Goal: Task Accomplishment & Management: Use online tool/utility

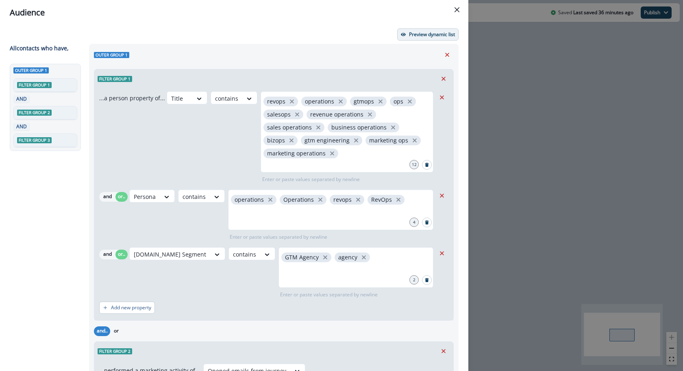
click at [420, 37] on p "Preview dynamic list" at bounding box center [432, 35] width 46 height 6
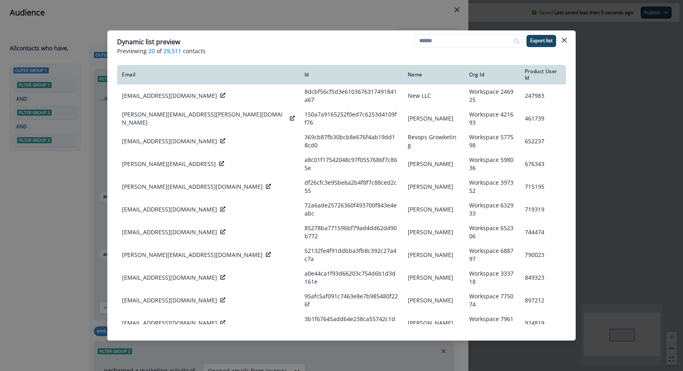
click at [393, 16] on div "Dynamic list preview Previewing 20 of 29,511 contacts Export list Email Id Name…" at bounding box center [341, 185] width 683 height 371
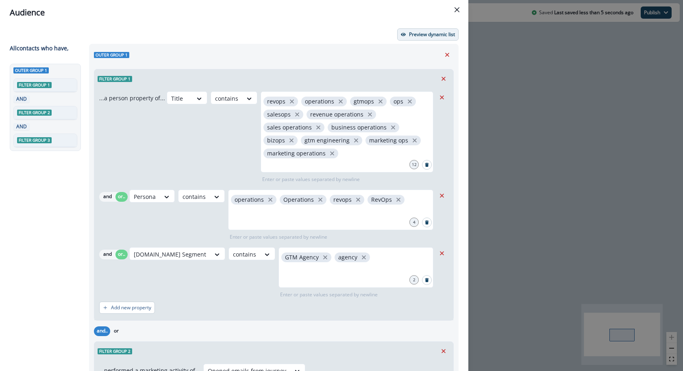
click at [413, 39] on button "Preview dynamic list" at bounding box center [427, 34] width 61 height 12
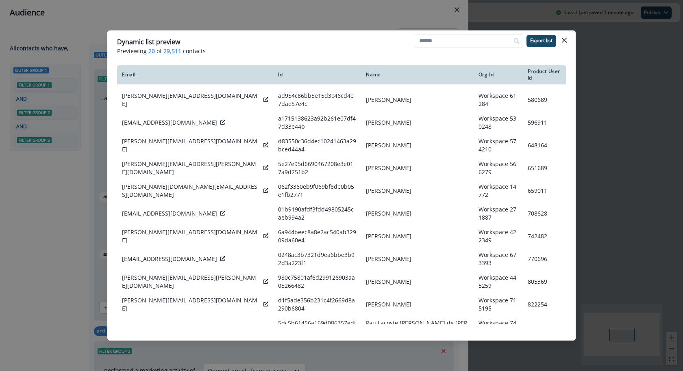
scroll to position [163, 0]
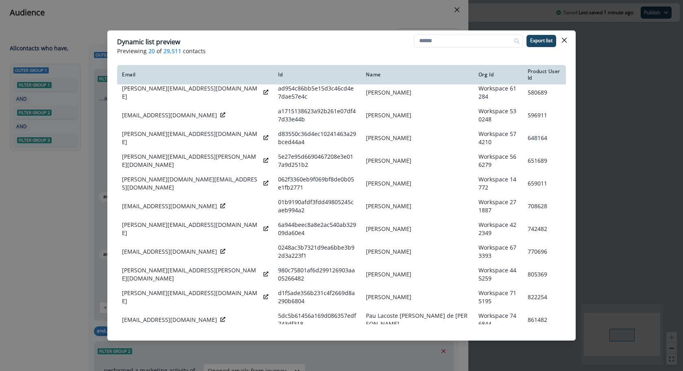
click at [374, 26] on div "Dynamic list preview Previewing 20 of 29,511 contacts Export list Email Id Name…" at bounding box center [341, 185] width 683 height 371
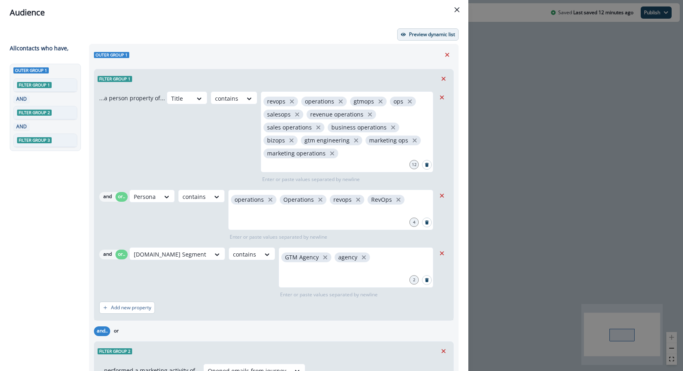
click at [434, 33] on p "Preview dynamic list" at bounding box center [432, 35] width 46 height 6
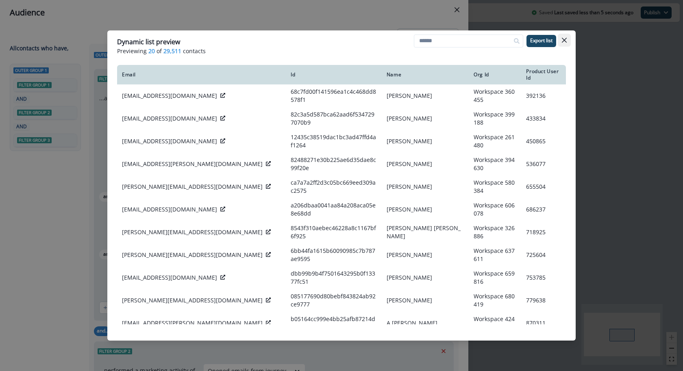
click at [565, 39] on icon "Close" at bounding box center [564, 40] width 5 height 5
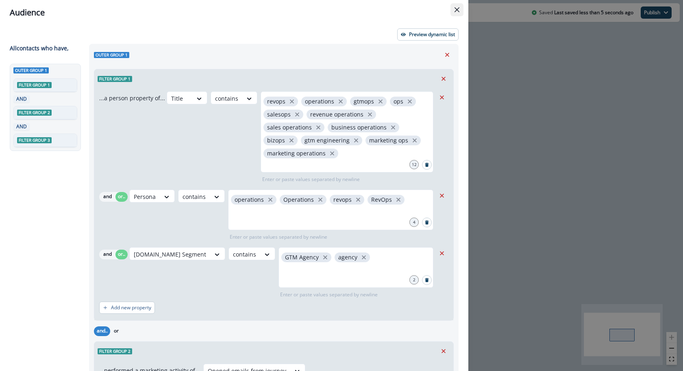
click at [457, 11] on icon "Close" at bounding box center [456, 9] width 5 height 5
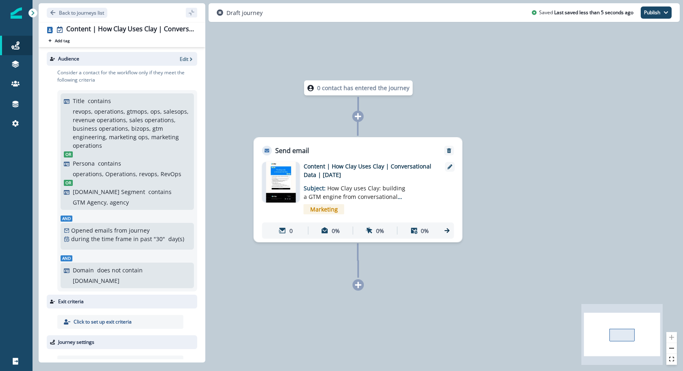
click at [179, 62] on div "Audience Edit" at bounding box center [122, 59] width 150 height 14
click at [180, 61] on p "Edit" at bounding box center [184, 59] width 9 height 7
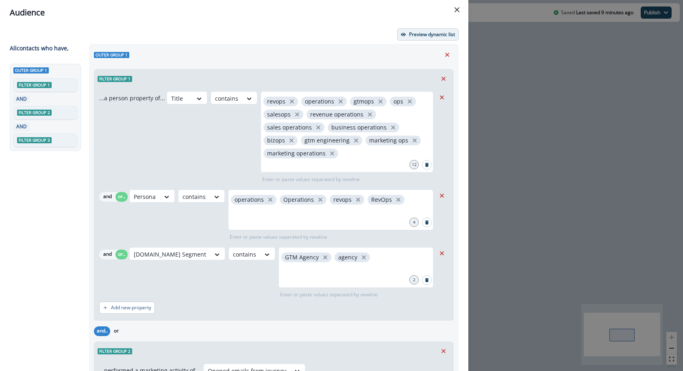
click at [418, 33] on p "Preview dynamic list" at bounding box center [432, 35] width 46 height 6
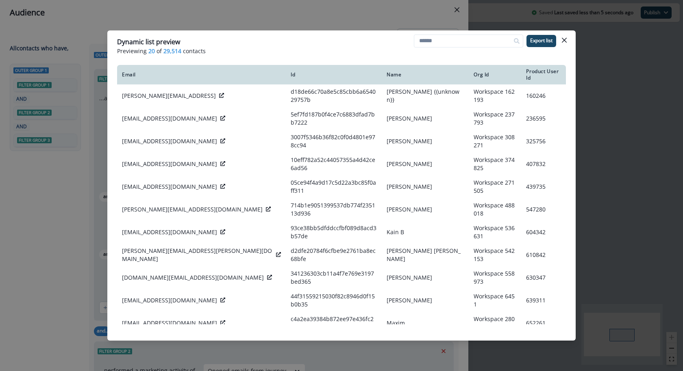
click at [342, 25] on div "Dynamic list preview Previewing 20 of 29,514 contacts Export list Email Id Name…" at bounding box center [341, 185] width 683 height 371
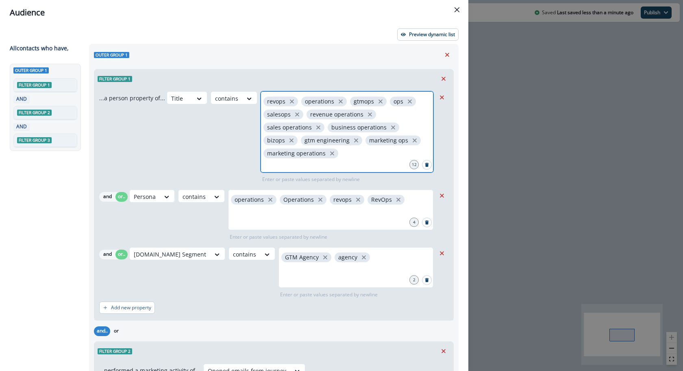
click at [357, 161] on input "text" at bounding box center [347, 166] width 170 height 16
type input "**********"
type input "***"
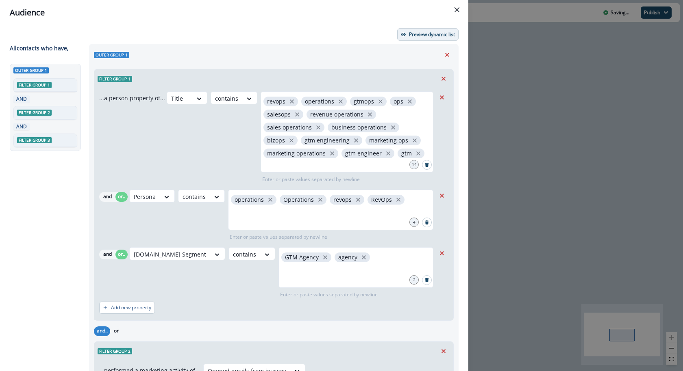
click at [416, 36] on p "Preview dynamic list" at bounding box center [432, 35] width 46 height 6
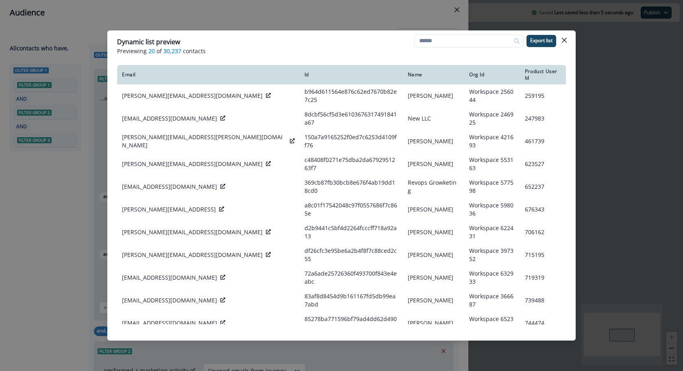
click at [319, 29] on div "Dynamic list preview Previewing 20 of 30,237 contacts Export list Email Id Name…" at bounding box center [341, 185] width 683 height 371
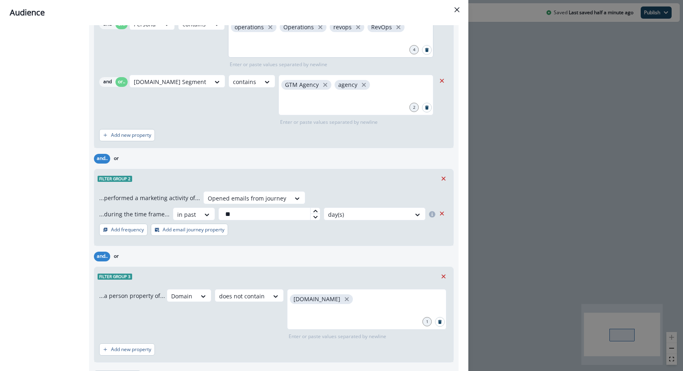
scroll to position [216, 0]
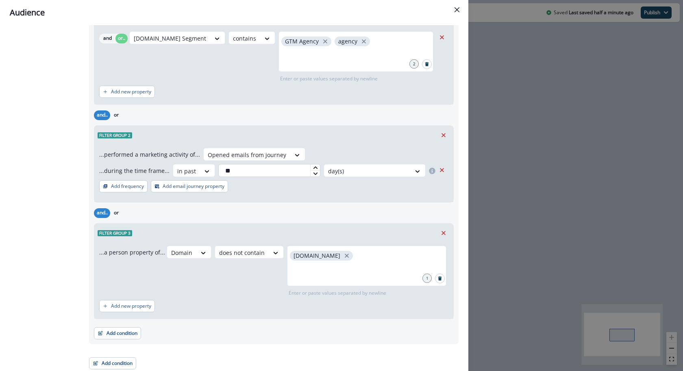
click at [275, 169] on input "**" at bounding box center [269, 170] width 102 height 13
type input "*"
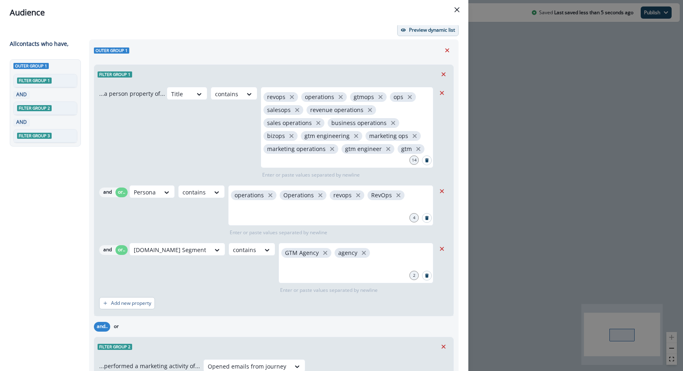
type input "**"
click at [421, 30] on p "Preview dynamic list" at bounding box center [432, 30] width 46 height 6
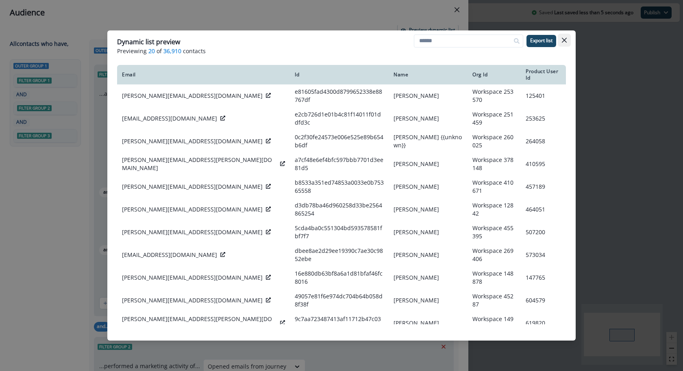
click at [564, 44] on button "Close" at bounding box center [564, 40] width 13 height 13
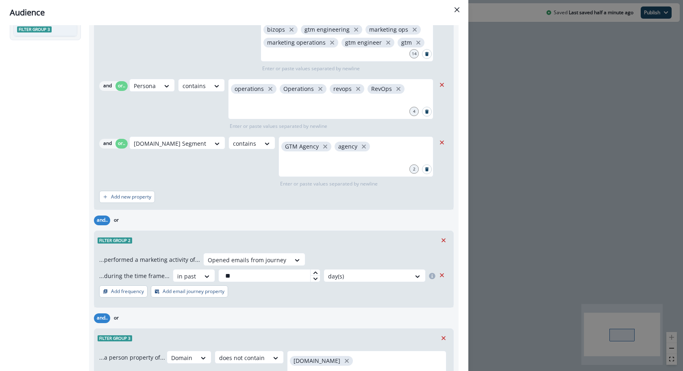
scroll to position [0, 0]
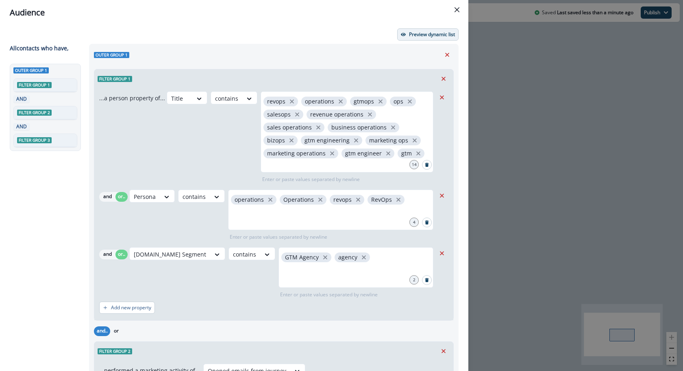
click at [434, 36] on p "Preview dynamic list" at bounding box center [432, 35] width 46 height 6
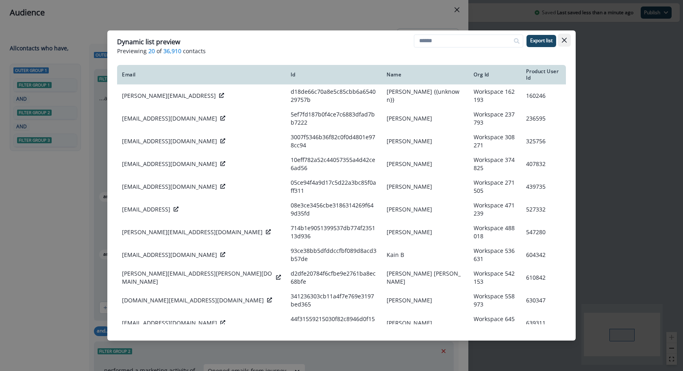
click at [569, 35] on button "Close" at bounding box center [564, 40] width 13 height 13
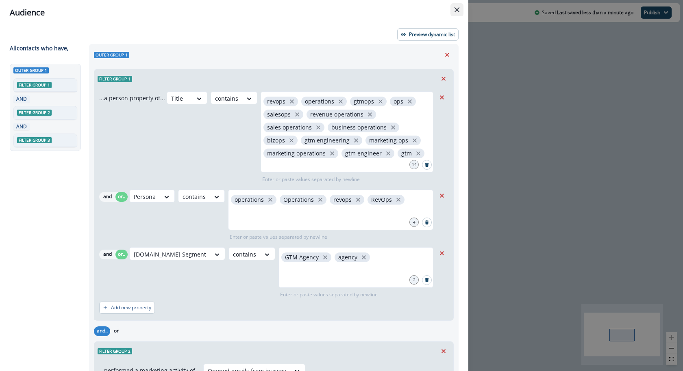
click at [457, 9] on icon "Close" at bounding box center [456, 9] width 5 height 5
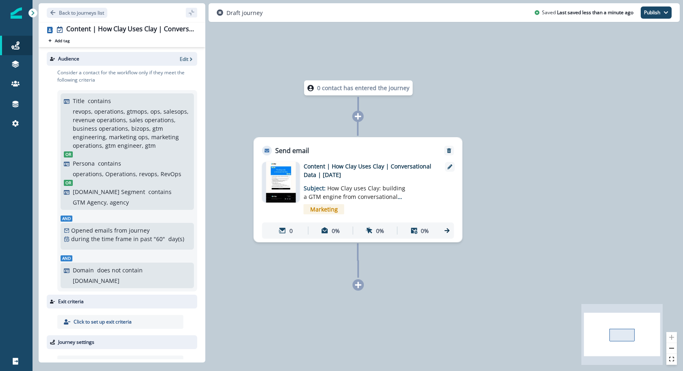
click at [286, 191] on img at bounding box center [280, 182] width 29 height 41
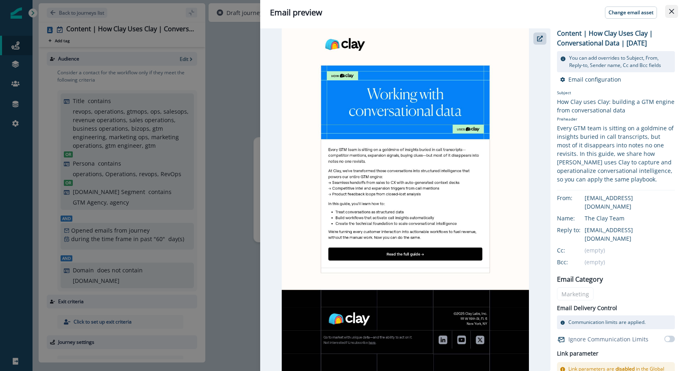
click at [667, 14] on button "Close" at bounding box center [671, 11] width 13 height 13
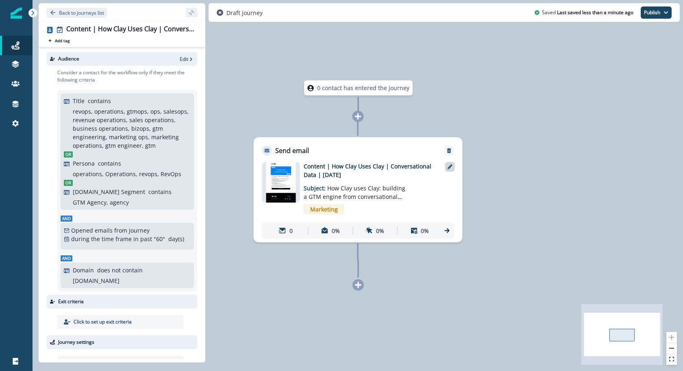
click at [446, 164] on div at bounding box center [450, 167] width 10 height 10
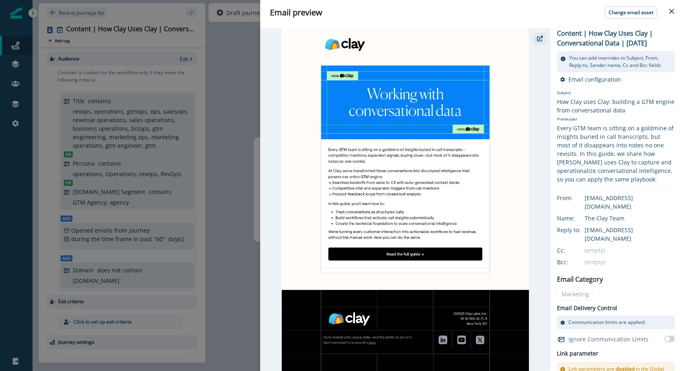
click at [540, 39] on icon "button" at bounding box center [540, 39] width 6 height 6
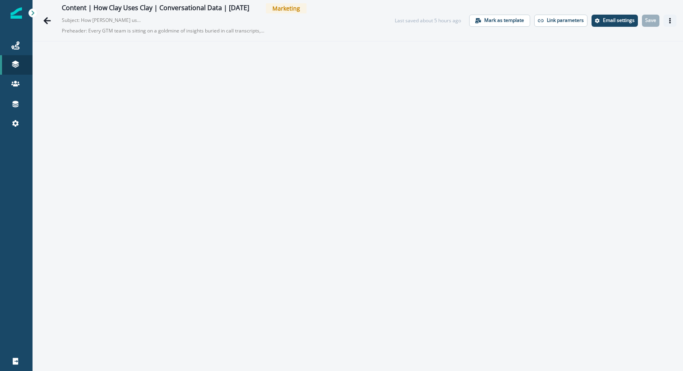
click at [667, 18] on icon "Actions" at bounding box center [670, 21] width 6 height 6
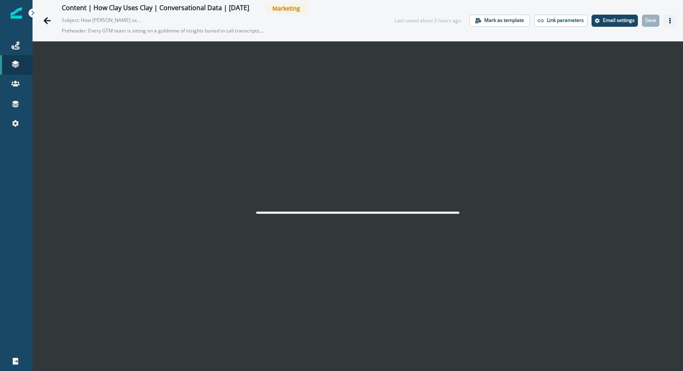
click at [667, 21] on icon "Actions" at bounding box center [670, 21] width 6 height 6
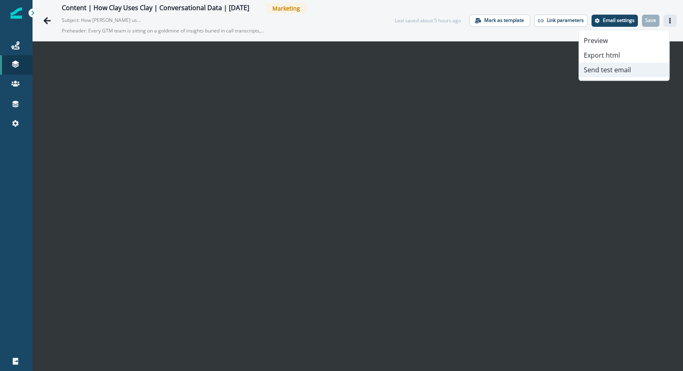
click at [637, 70] on button "Send test email" at bounding box center [624, 70] width 90 height 15
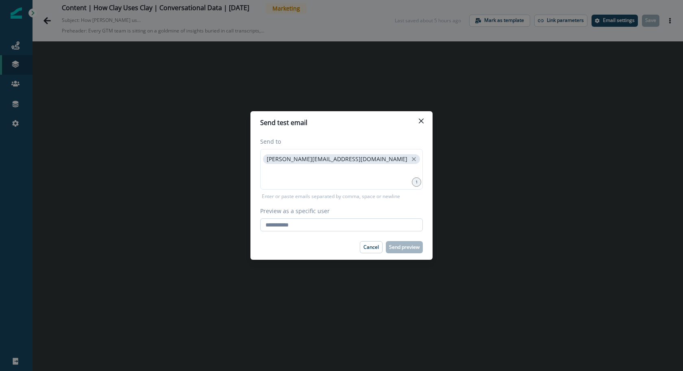
click at [316, 219] on input "Preview as a specific user" at bounding box center [341, 225] width 163 height 13
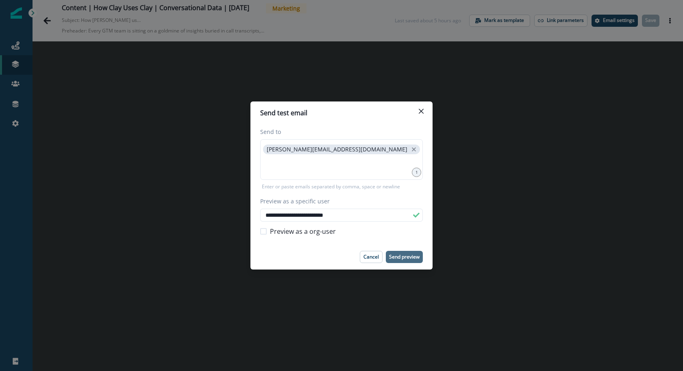
type input "**********"
click at [410, 254] on p "Send preview" at bounding box center [404, 257] width 30 height 6
click at [420, 113] on icon "Close" at bounding box center [421, 111] width 5 height 5
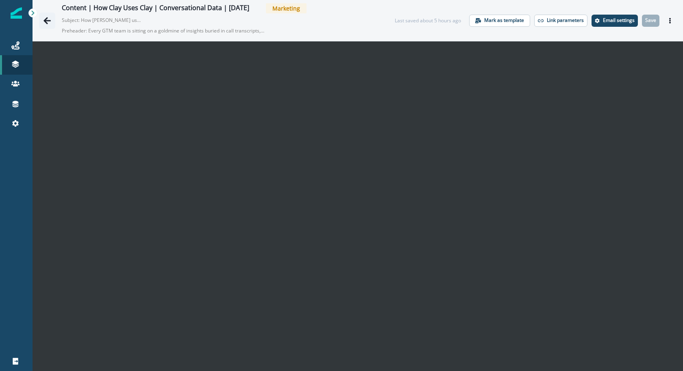
click at [44, 21] on icon "Go back" at bounding box center [47, 21] width 8 height 8
click at [647, 19] on p "Save" at bounding box center [650, 20] width 11 height 6
click at [603, 23] on p "Email settings" at bounding box center [619, 20] width 32 height 6
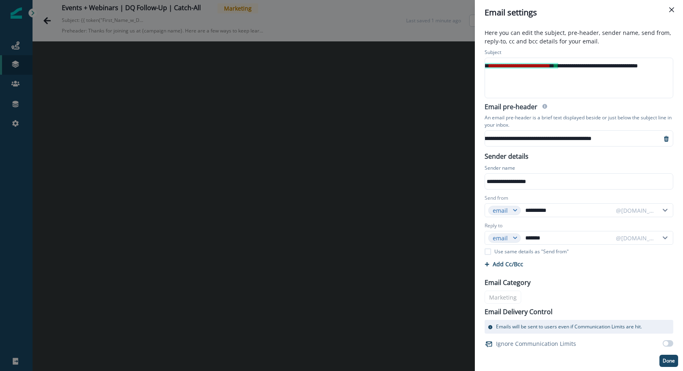
scroll to position [6, 118]
click at [669, 8] on icon "Close" at bounding box center [671, 9] width 5 height 5
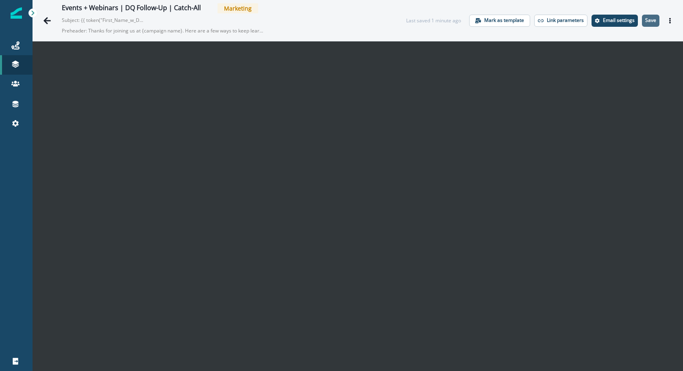
click at [645, 19] on p "Save" at bounding box center [650, 20] width 11 height 6
click at [48, 21] on icon "Go back" at bounding box center [47, 21] width 8 height 8
